Goal: Find specific fact: Find specific fact

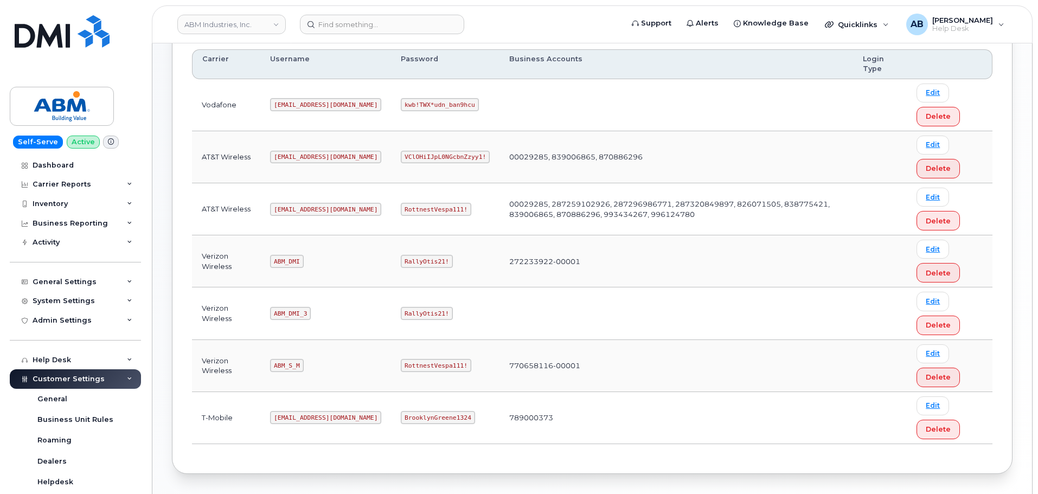
scroll to position [163, 0]
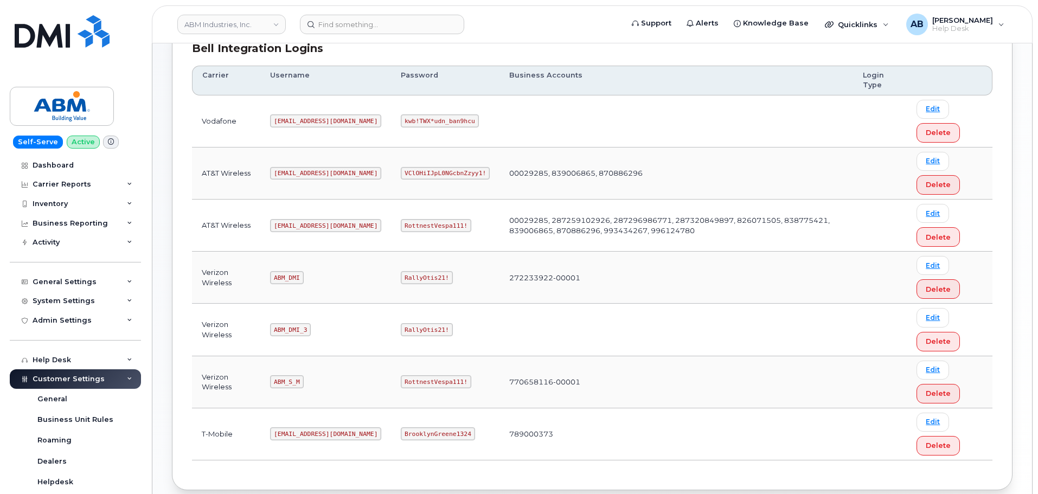
click at [299, 223] on code "[EMAIL_ADDRESS][DOMAIN_NAME]" at bounding box center [325, 225] width 111 height 13
copy code "[EMAIL_ADDRESS][DOMAIN_NAME]"
click at [404, 222] on code "RottnestVespa111!" at bounding box center [436, 225] width 71 height 13
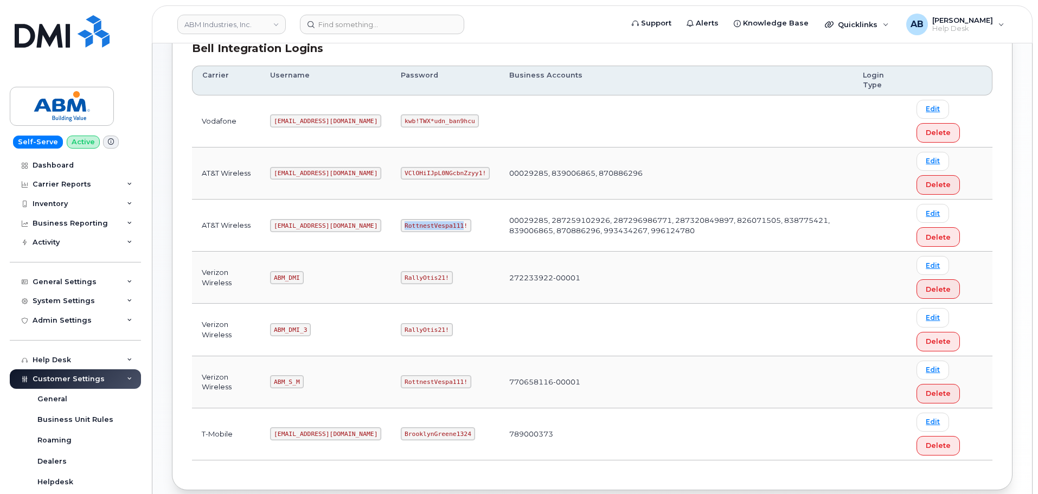
click at [403, 222] on code "RottnestVespa111!" at bounding box center [436, 225] width 71 height 13
click at [402, 222] on code "RottnestVespa111!" at bounding box center [436, 225] width 71 height 13
click at [406, 227] on code "RottnestVespa111!" at bounding box center [436, 225] width 71 height 13
